Goal: Transaction & Acquisition: Download file/media

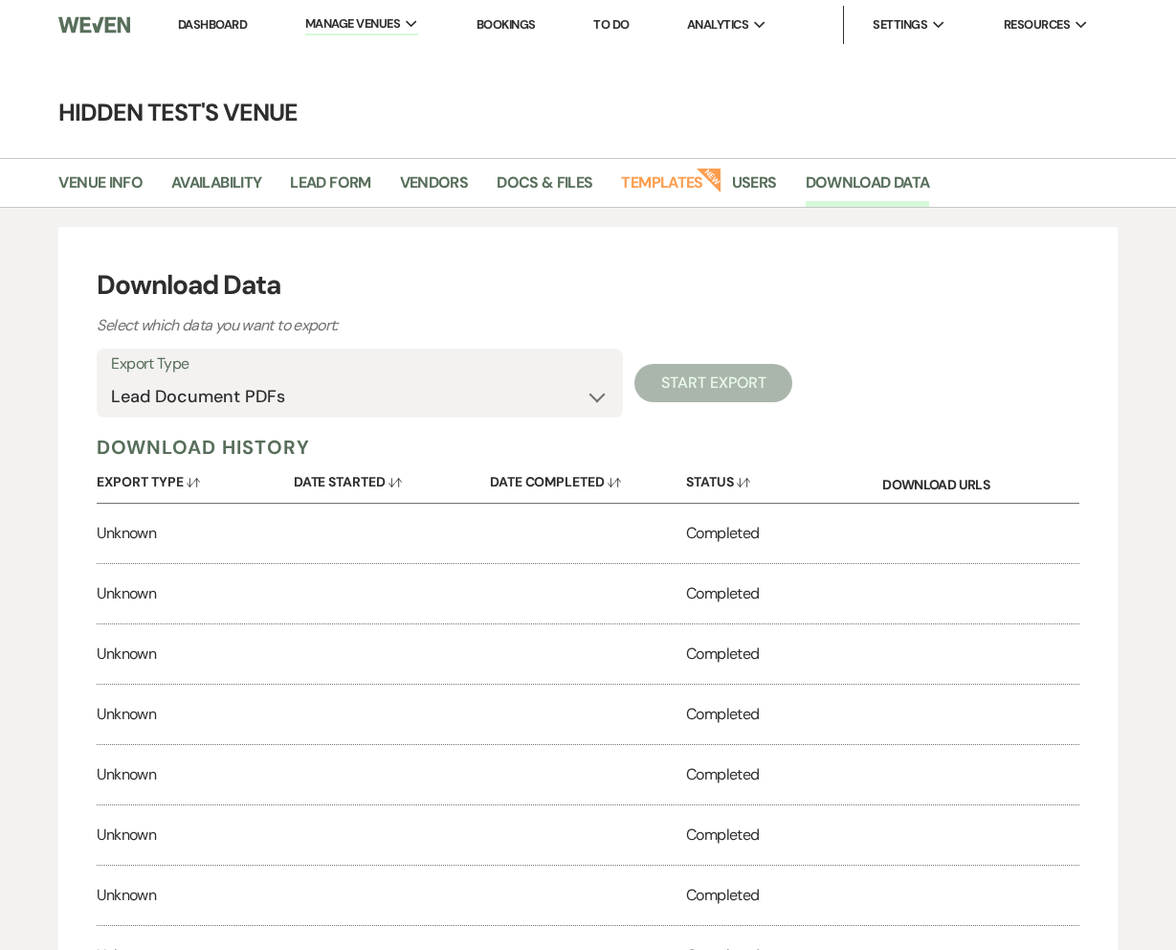
select select "leadDocumentsZip"
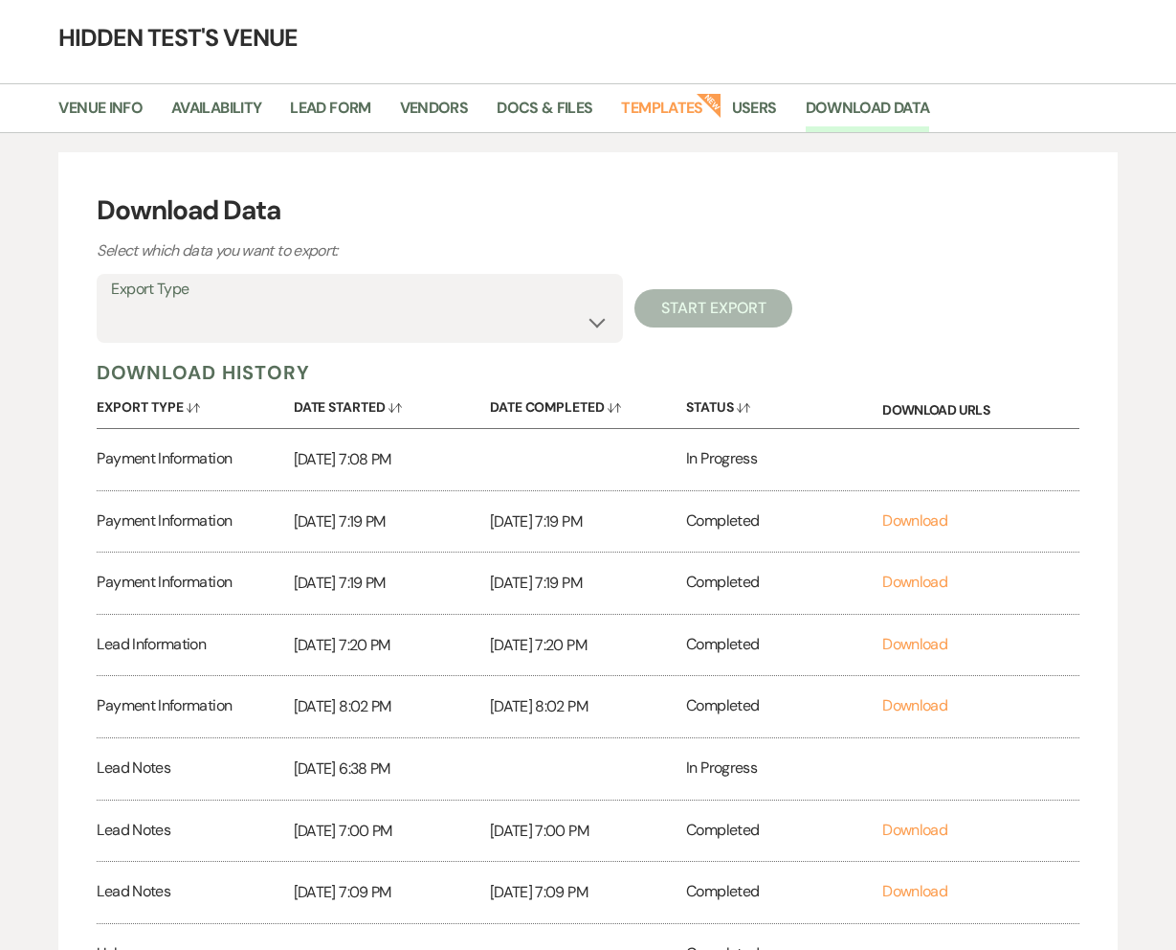
scroll to position [62, 0]
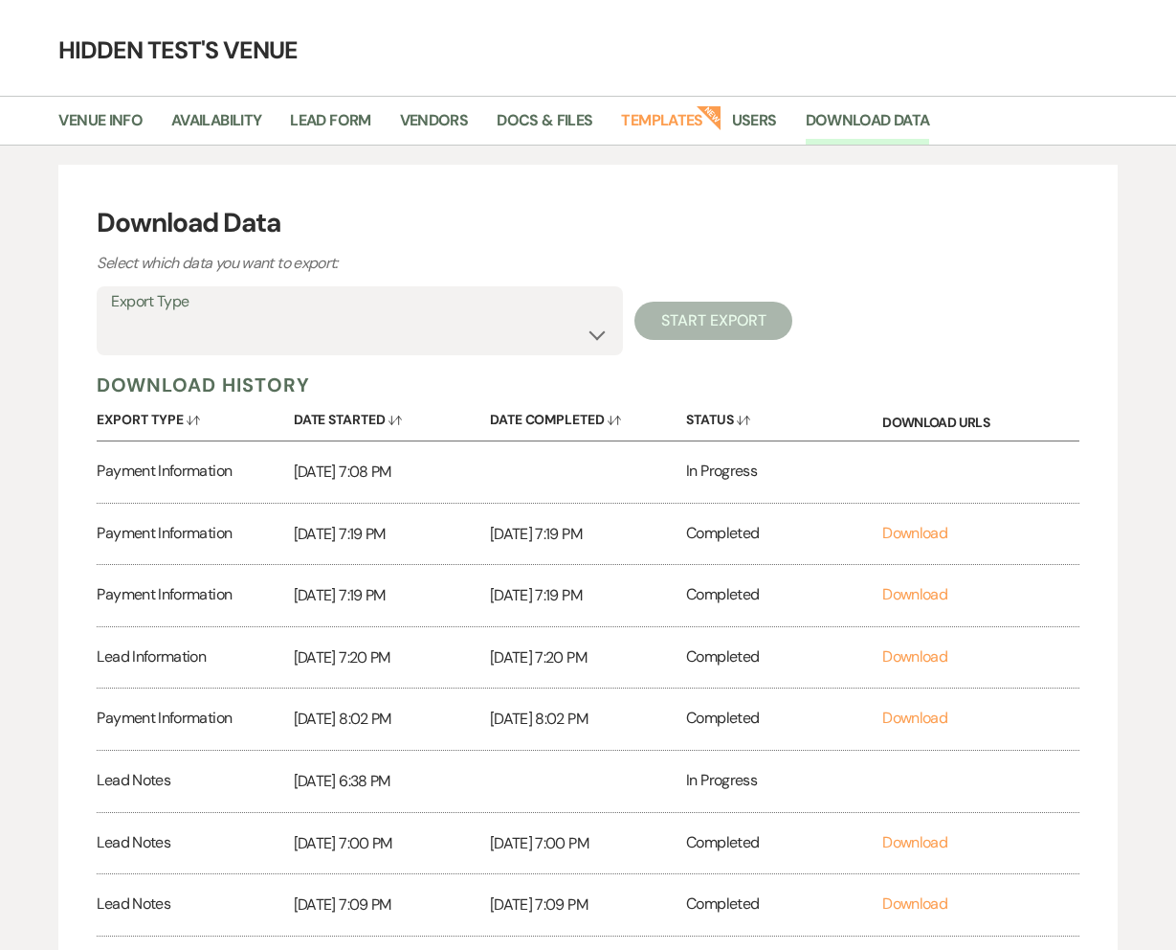
click at [404, 357] on div "Download Data Select which data you want to export: Export Type Lead Informatio…" at bounding box center [587, 662] width 1059 height 994
click at [397, 336] on select "Lead Information Rental Overview Lead Documents and Files Metadata Messages Inf…" at bounding box center [360, 334] width 498 height 37
select select "leadDocumentsZip"
click at [111, 316] on select "Lead Information Rental Overview Lead Documents and Files Metadata Messages Inf…" at bounding box center [360, 334] width 498 height 37
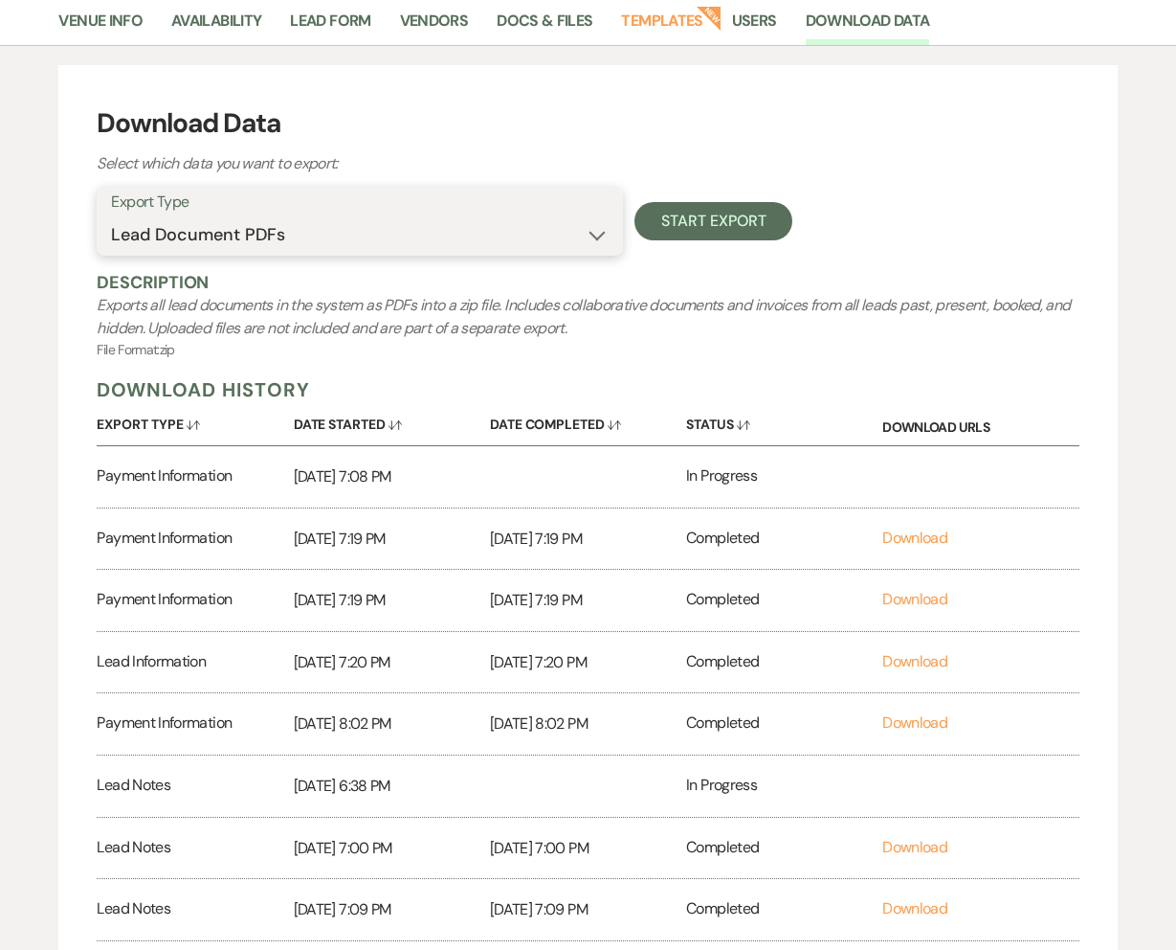
scroll to position [156, 0]
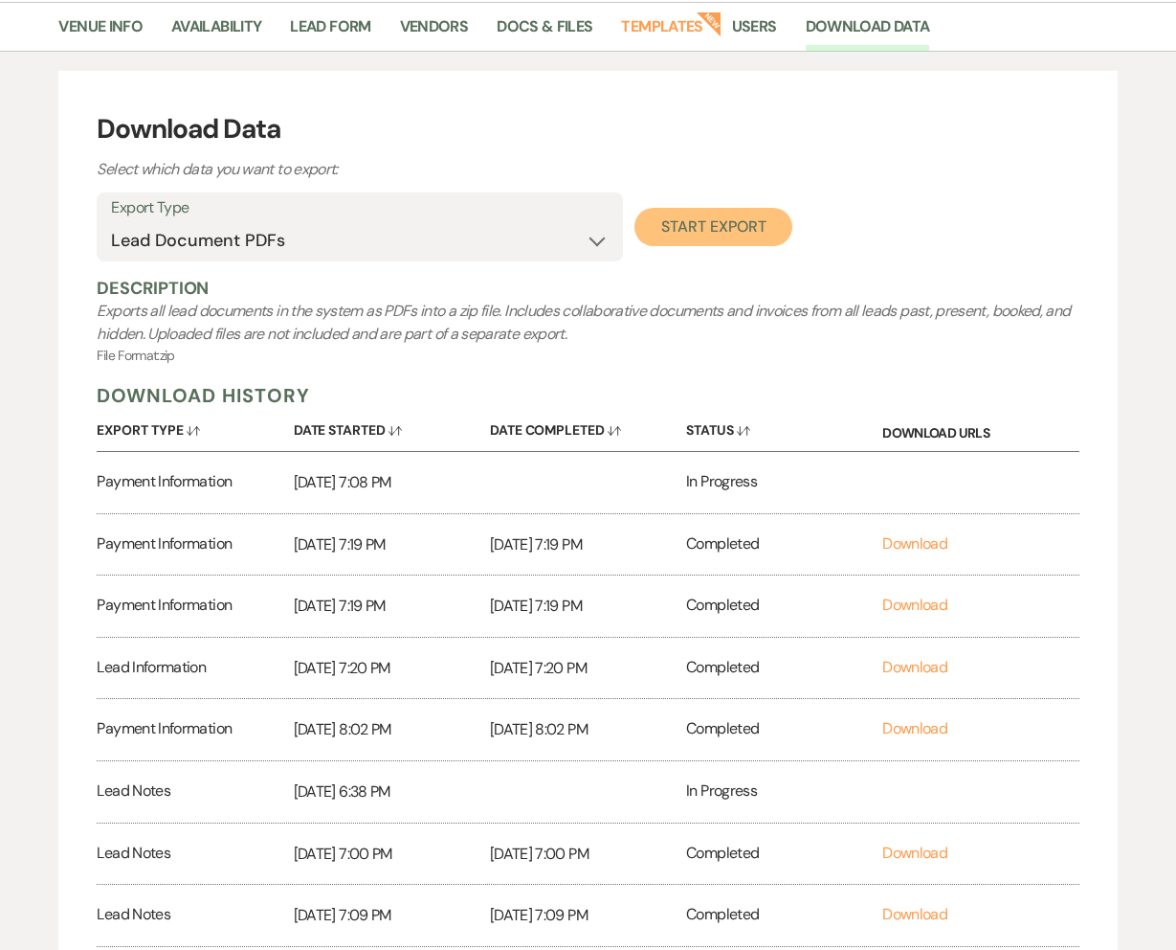
click at [724, 236] on button "Start Export" at bounding box center [714, 227] width 158 height 38
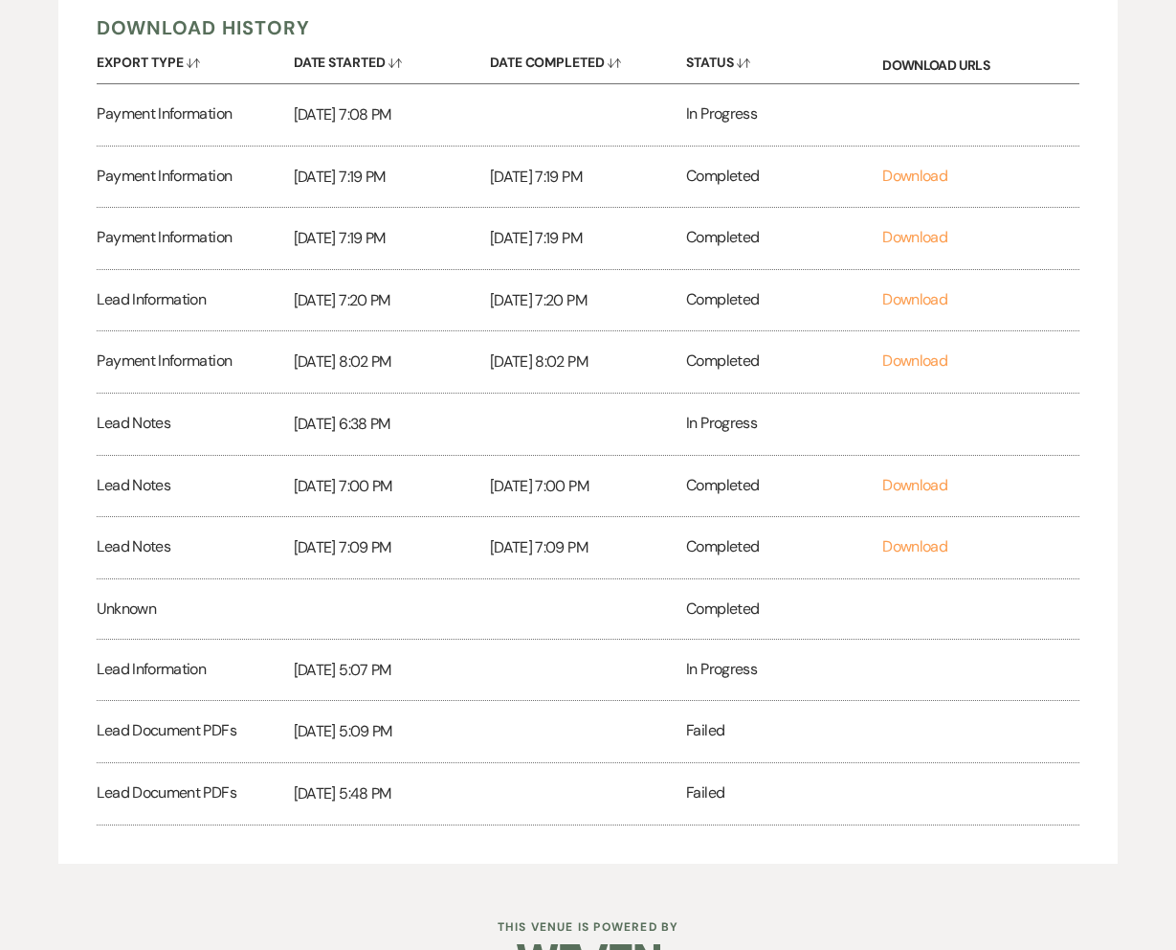
scroll to position [513, 0]
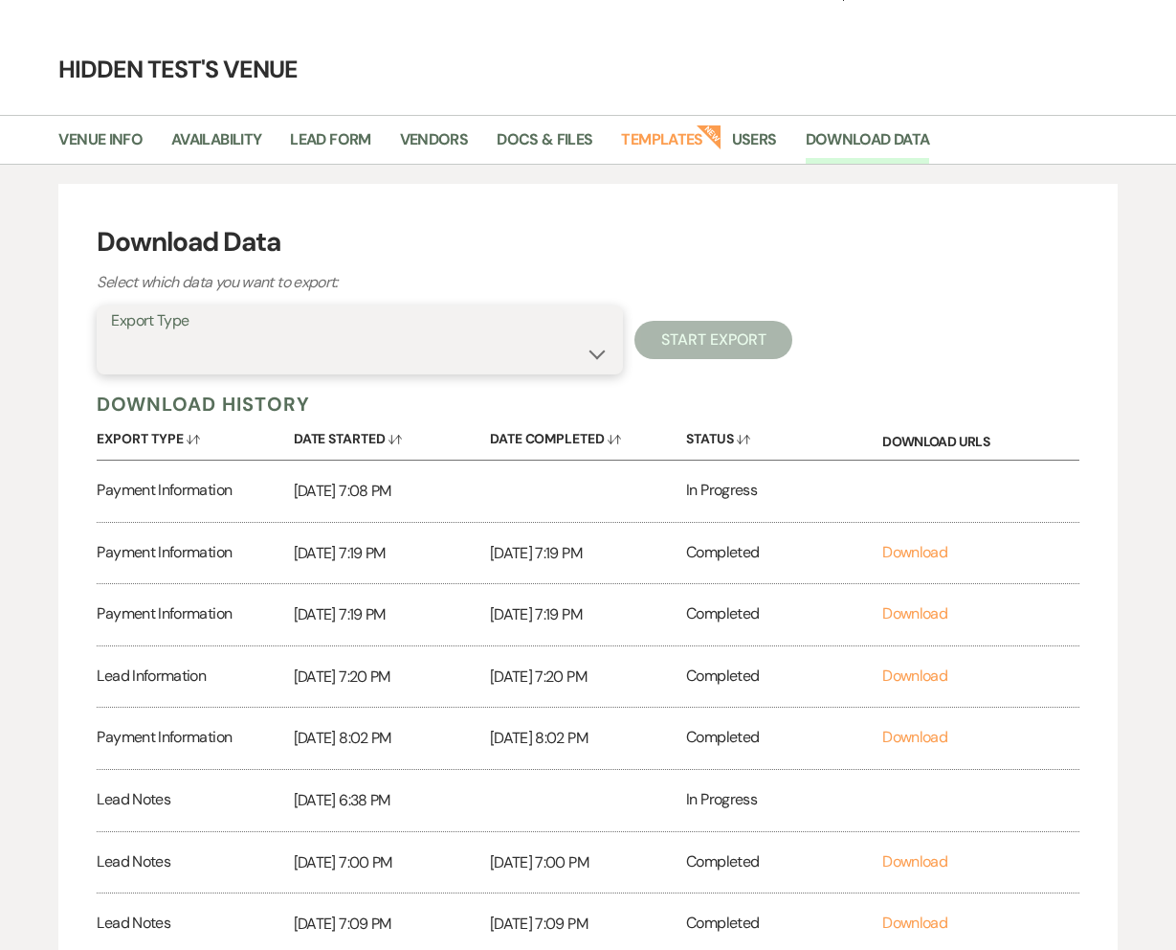
click at [477, 356] on select "Lead Information Rental Overview Lead Documents and Files Metadata Messages Inf…" at bounding box center [360, 353] width 498 height 37
select select "leadDocumentsZip"
click at [111, 335] on select "Lead Information Rental Overview Lead Documents and Files Metadata Messages Inf…" at bounding box center [360, 353] width 498 height 37
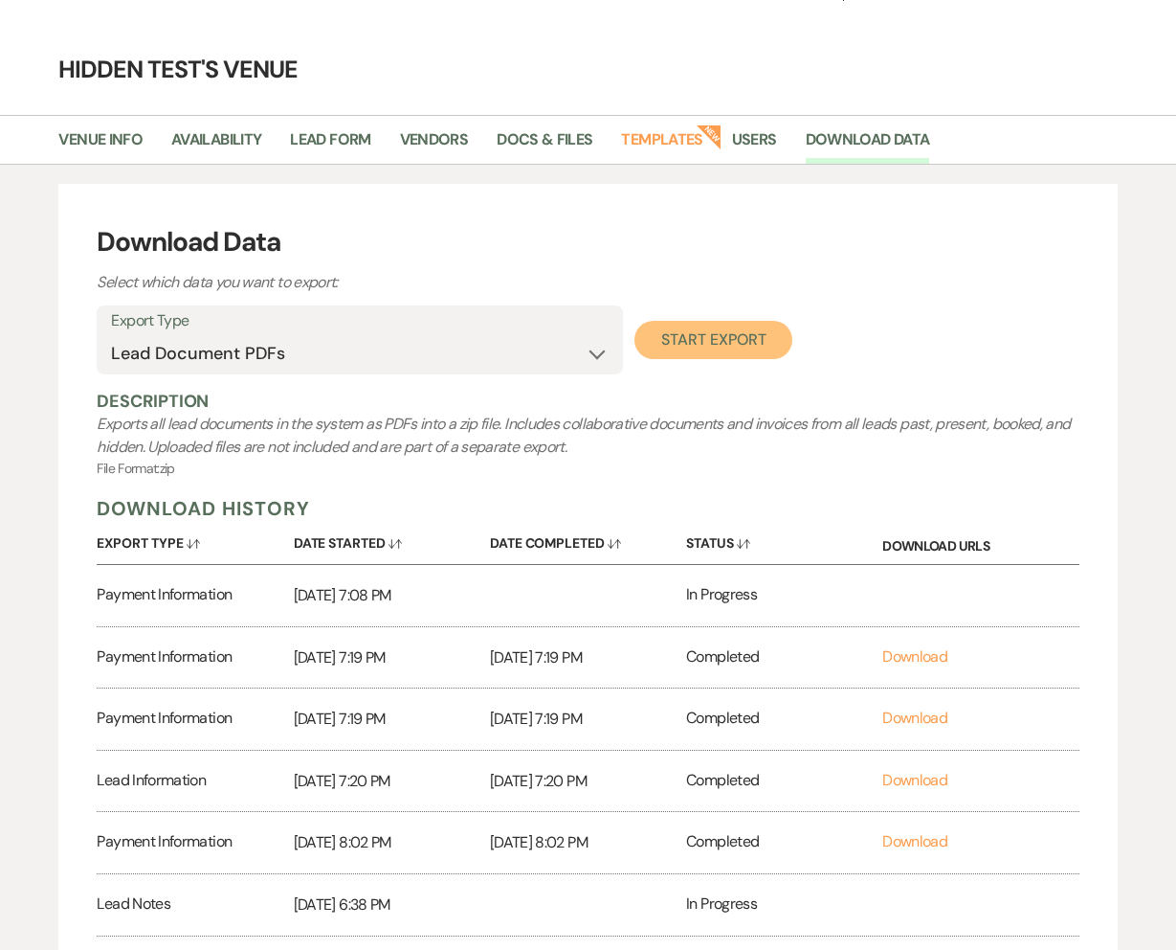
click at [713, 346] on button "Start Export" at bounding box center [714, 340] width 158 height 38
